Goal: Information Seeking & Learning: Learn about a topic

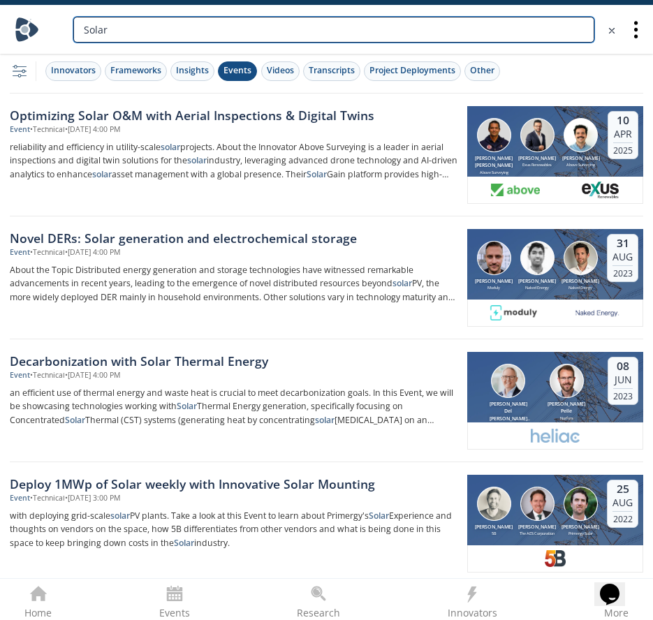
click at [152, 27] on input "Solar" at bounding box center [333, 30] width 521 height 26
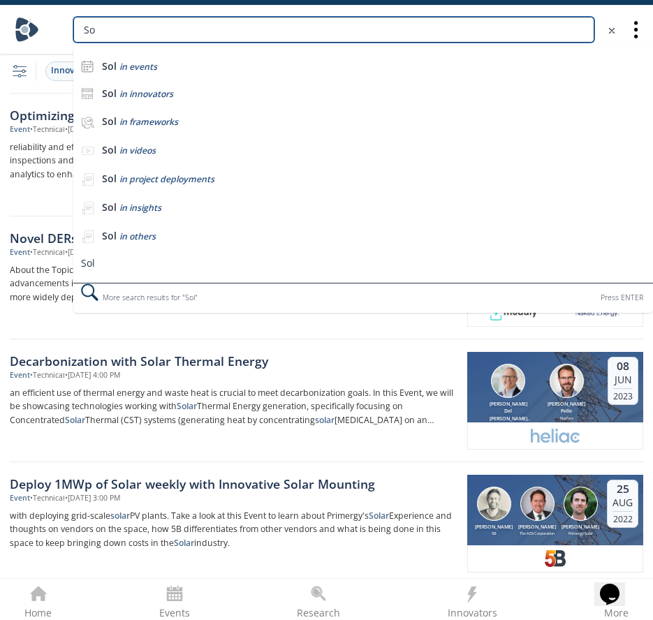
type input "S"
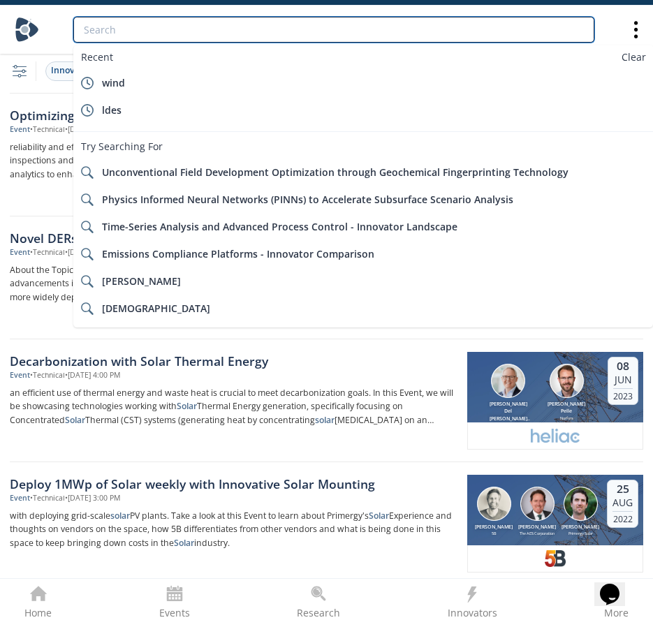
type input "X"
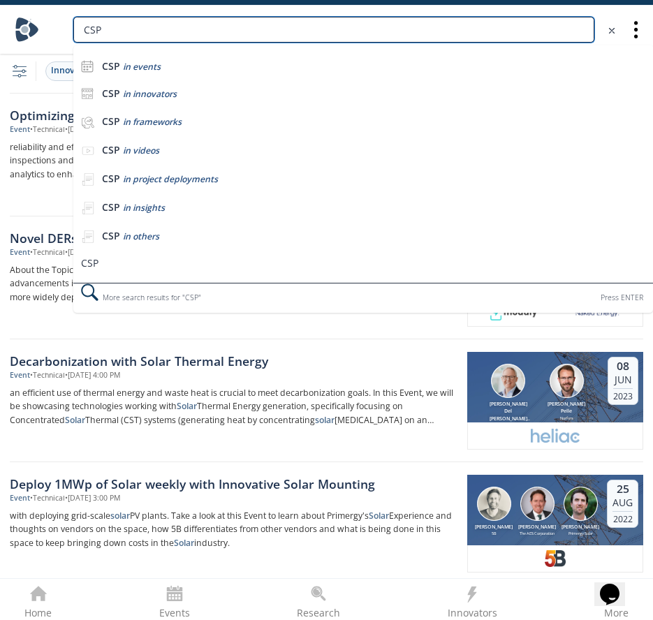
type input "CSP"
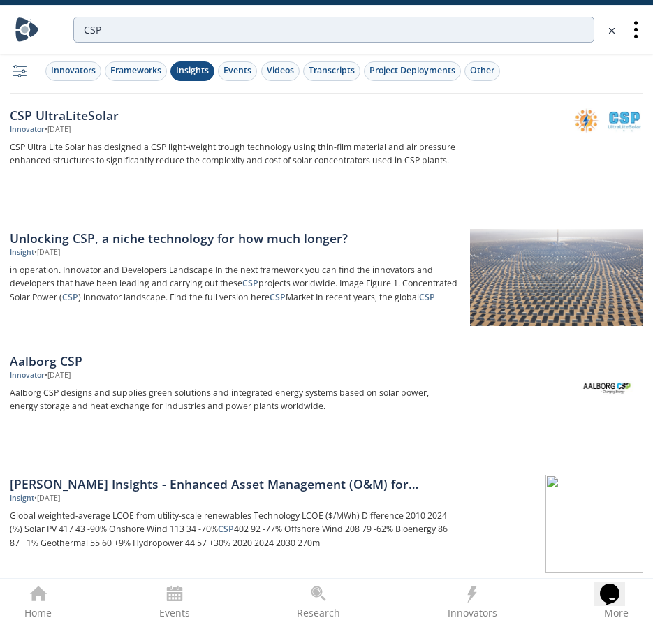
click at [197, 71] on div "Insights" at bounding box center [192, 70] width 33 height 13
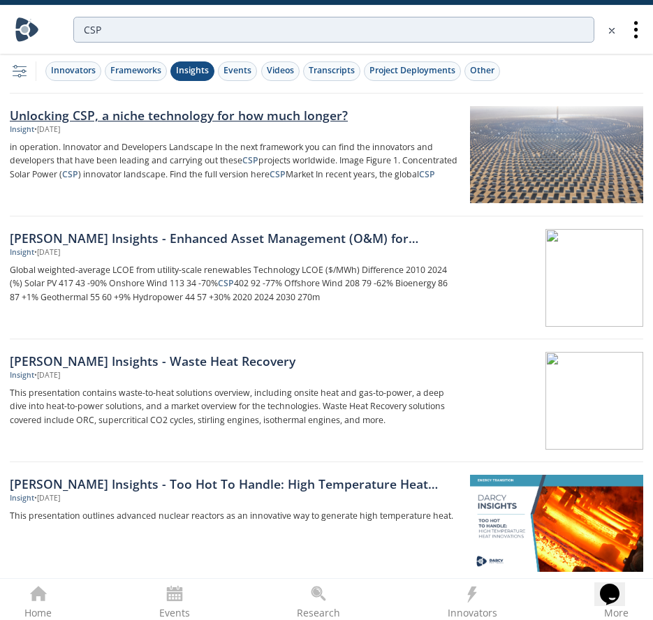
click at [197, 117] on div "Unlocking CSP, a niche technology for how much longer?" at bounding box center [234, 115] width 448 height 18
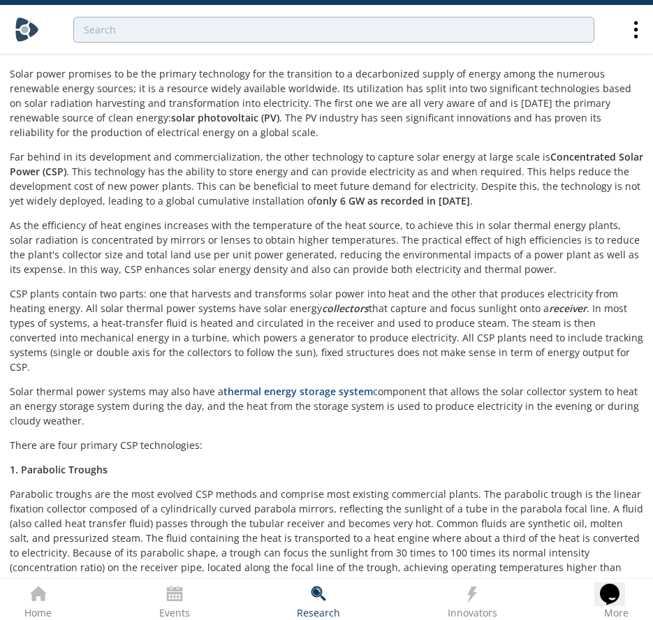
scroll to position [140, 0]
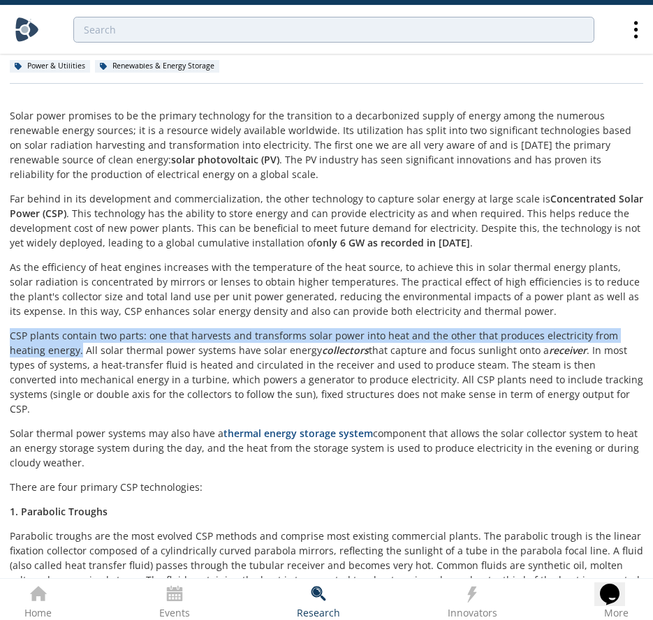
drag, startPoint x: 12, startPoint y: 339, endPoint x: 45, endPoint y: 346, distance: 33.6
click at [45, 346] on p "CSP plants contain two parts: one that harvests and transforms solar power into…" at bounding box center [327, 372] width 634 height 88
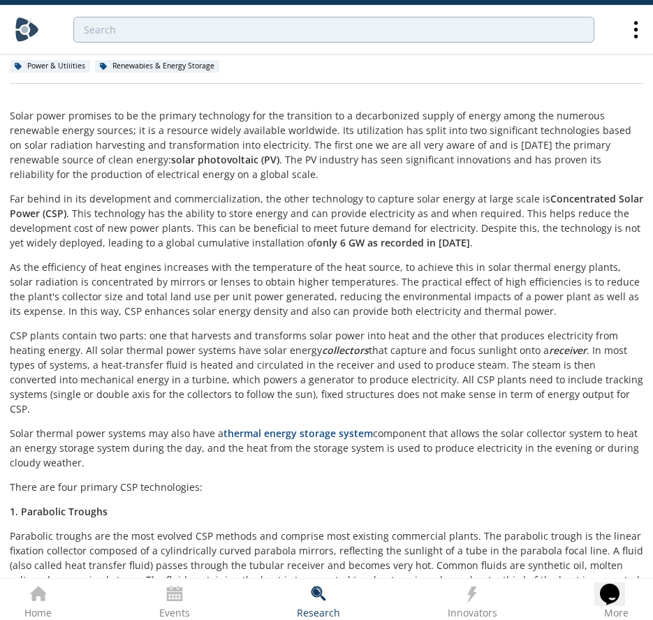
drag, startPoint x: 45, startPoint y: 346, endPoint x: 23, endPoint y: 418, distance: 75.8
click at [23, 426] on p "Solar thermal power systems may also have a thermal energy storage system compo…" at bounding box center [327, 448] width 634 height 44
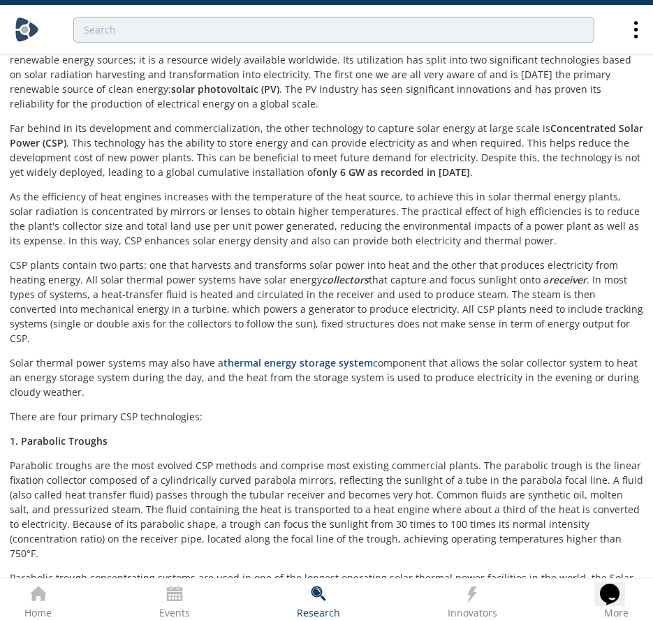
scroll to position [279, 0]
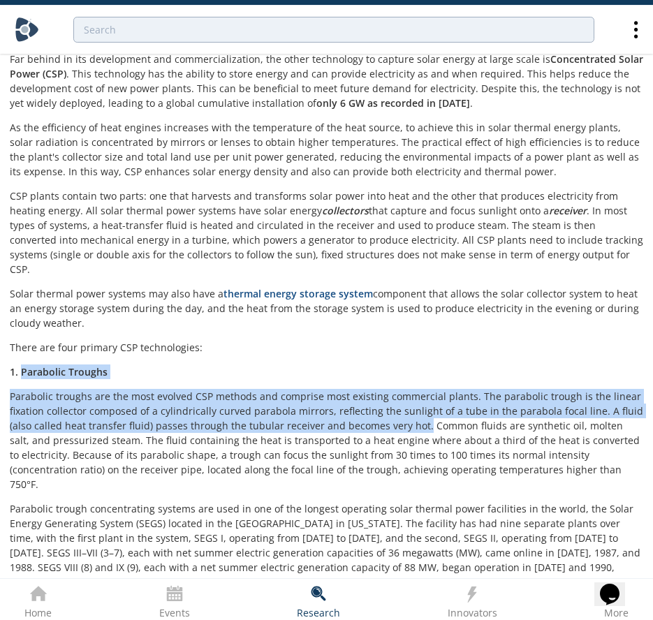
drag, startPoint x: 22, startPoint y: 359, endPoint x: 418, endPoint y: 409, distance: 399.9
copy div "Parabolic Troughs Parabolic troughs are the most evolved CSP methods and compri…"
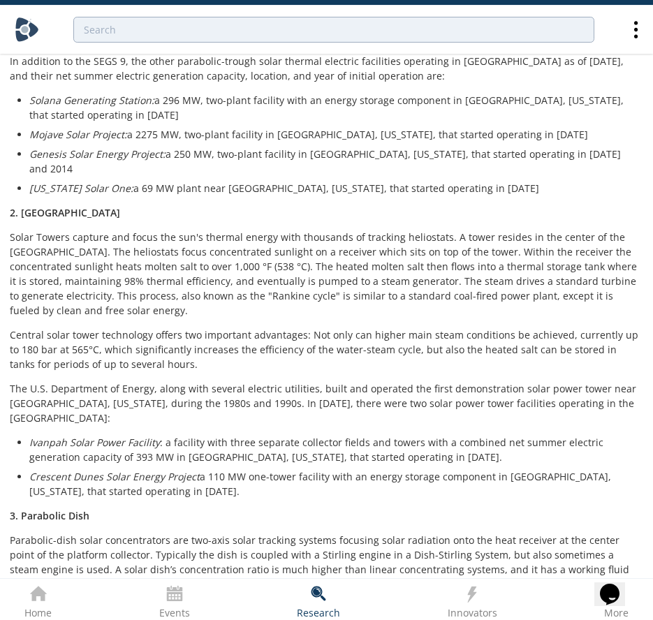
scroll to position [838, 0]
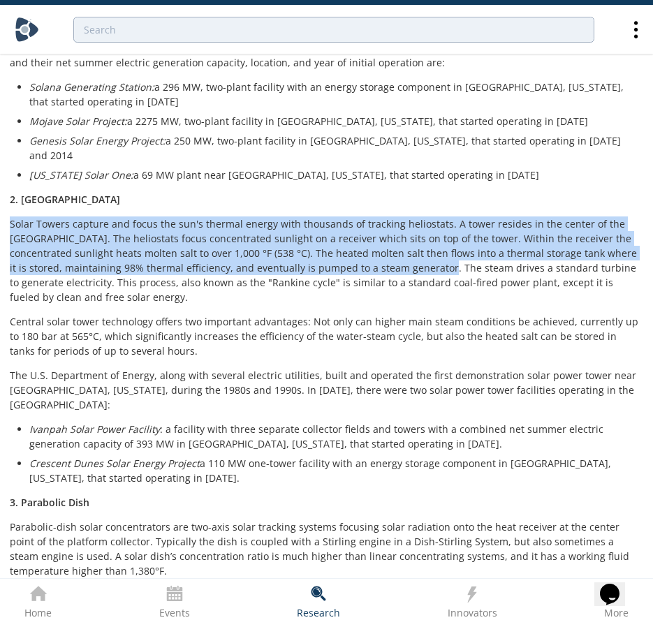
drag, startPoint x: 10, startPoint y: 177, endPoint x: 395, endPoint y: 223, distance: 386.9
click at [395, 223] on p "Solar Towers capture and focus the sun's thermal energy with thousands of track…" at bounding box center [327, 261] width 634 height 88
copy p "Solar Towers capture and focus the sun's thermal energy with thousands of track…"
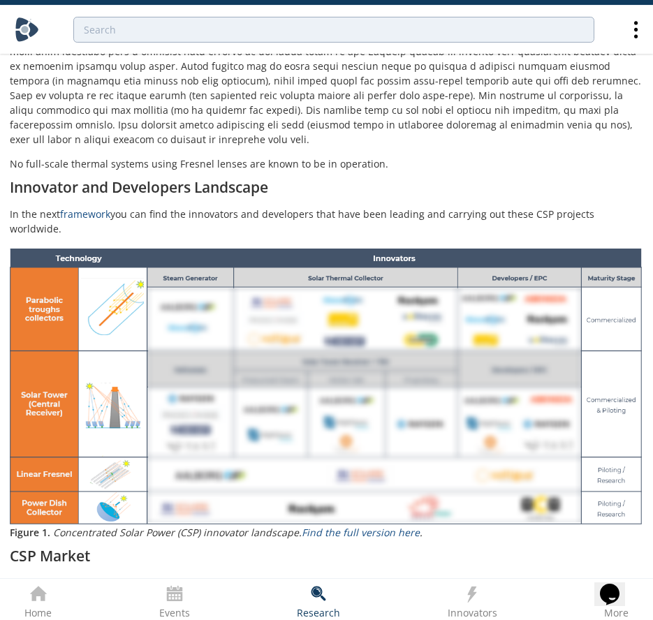
scroll to position [1467, 0]
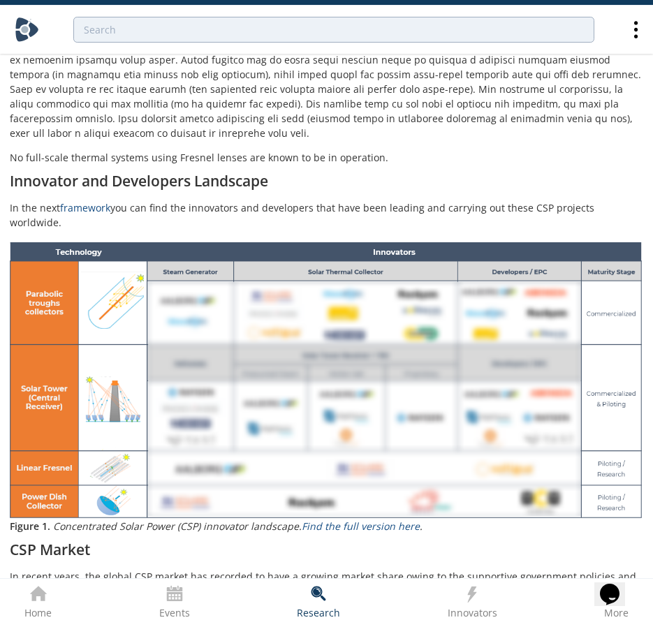
click at [342, 470] on div "Solar power promises to be the primary technology for the transition to a decar…" at bounding box center [327, 215] width 634 height 2869
click at [336, 520] on link "Find the full version here" at bounding box center [361, 526] width 118 height 13
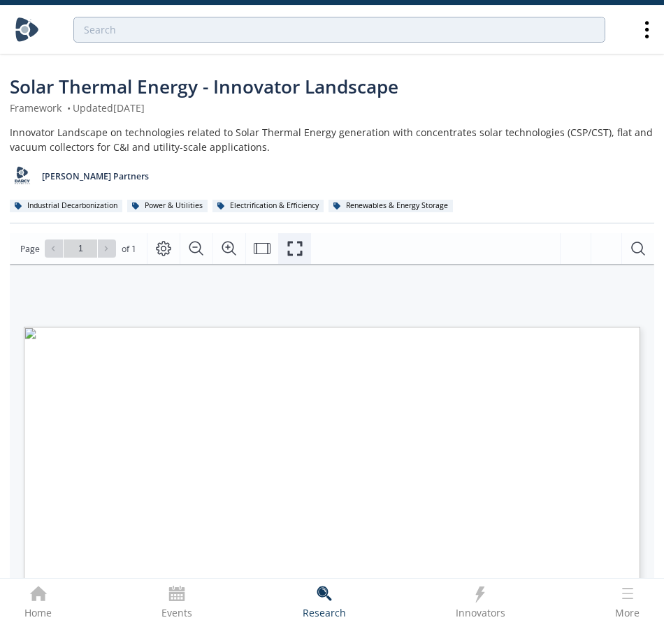
click at [291, 250] on icon "Fullscreen" at bounding box center [294, 248] width 17 height 17
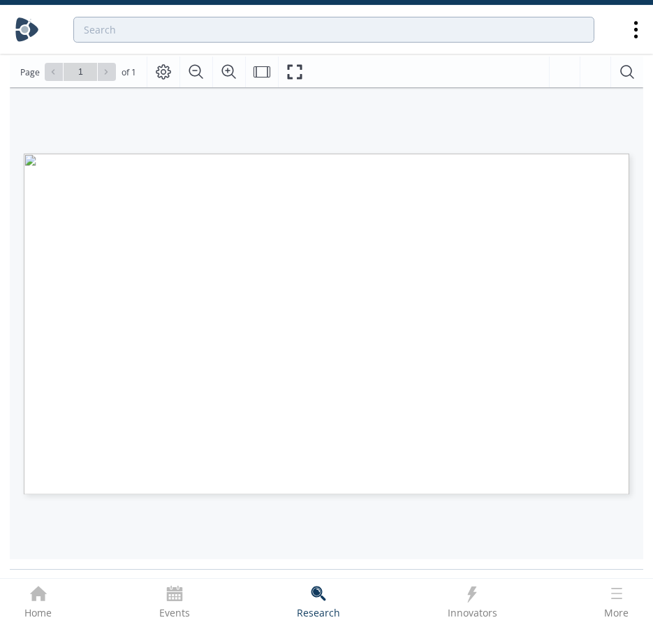
scroll to position [210, 0]
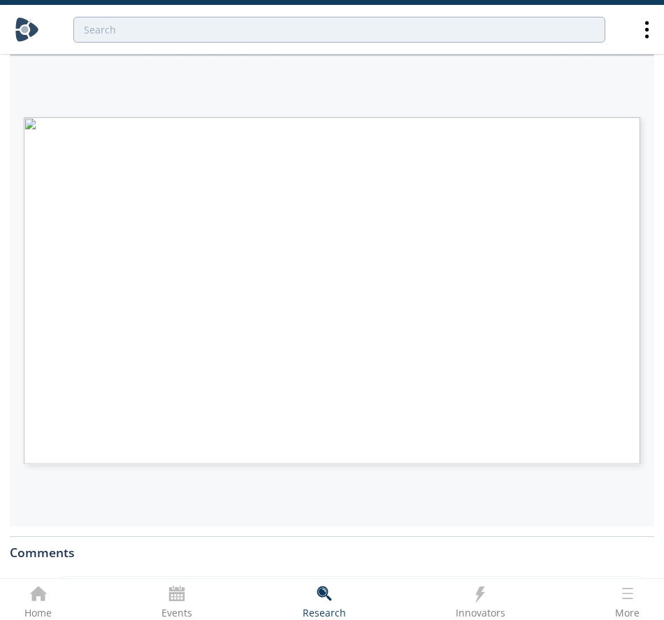
click at [455, 75] on div "Proprietary and confidential Technology Vendors Temp. ( ° C ) [ ° F ] Tracking …" at bounding box center [325, 234] width 630 height 360
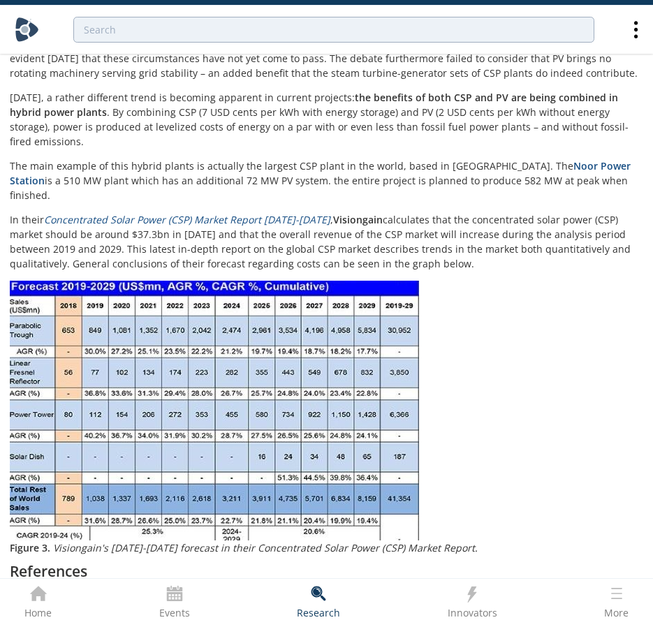
scroll to position [2445, 0]
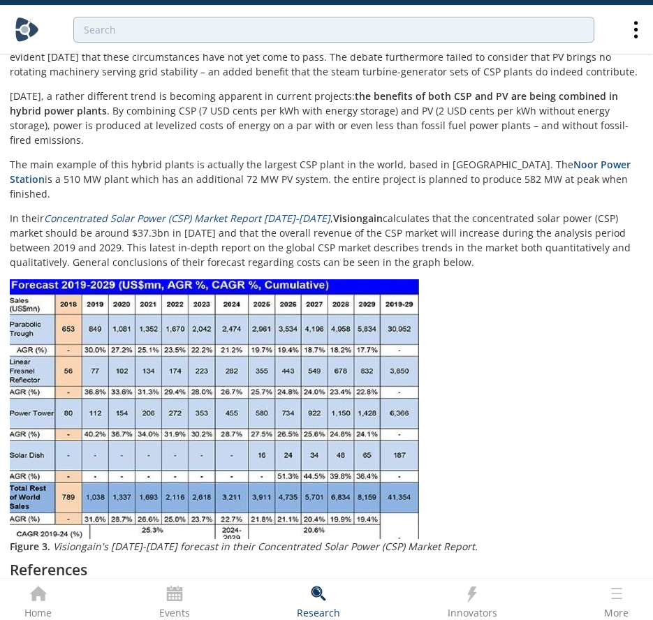
type input "CSP"
